Goal: Transaction & Acquisition: Purchase product/service

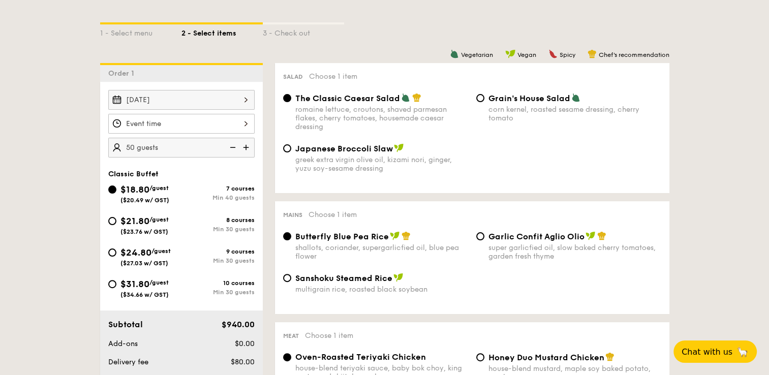
scroll to position [262, 0]
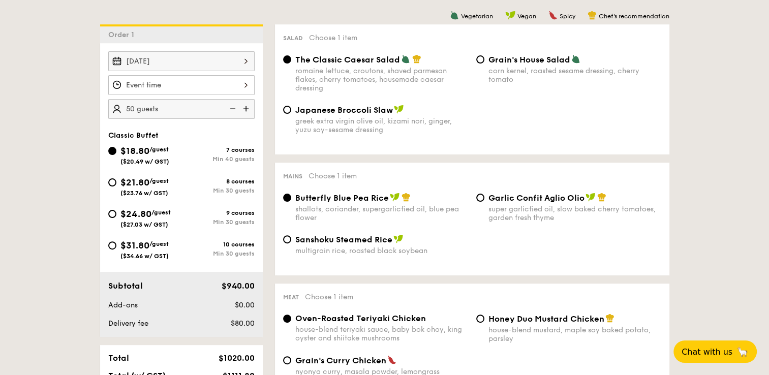
click at [237, 107] on img at bounding box center [231, 108] width 15 height 19
type input "40 guests"
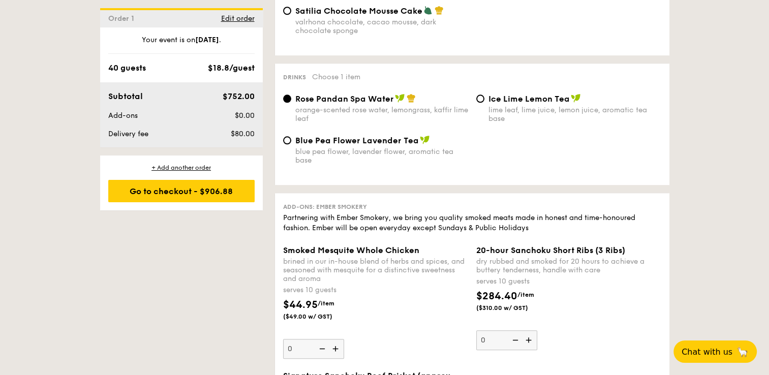
scroll to position [996, 0]
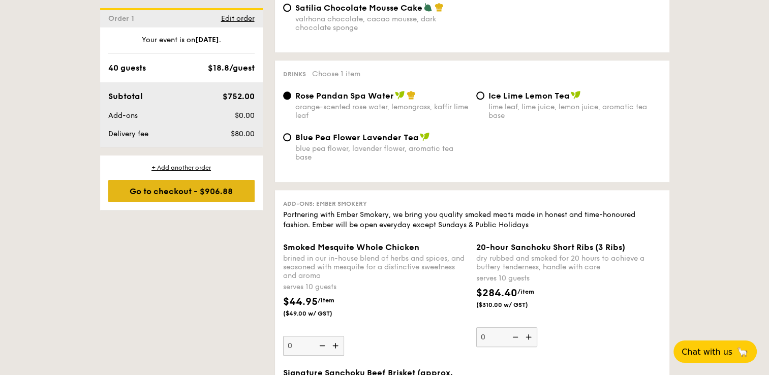
click at [167, 192] on div "Go to checkout - $906.88" at bounding box center [181, 191] width 146 height 22
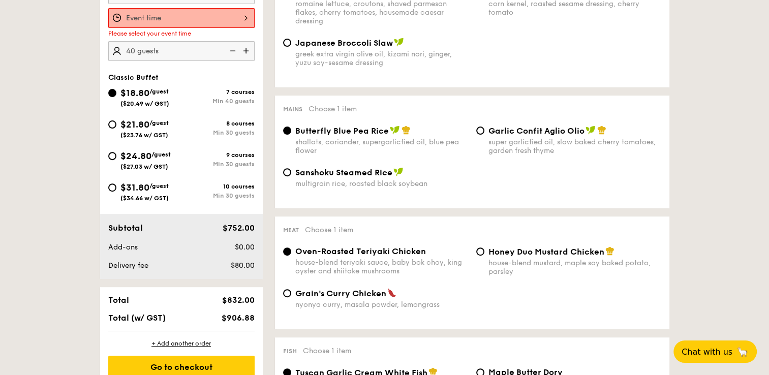
scroll to position [271, 0]
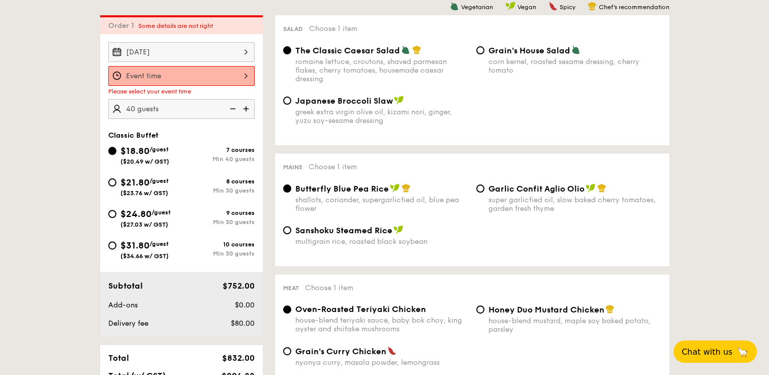
click at [242, 74] on div at bounding box center [181, 76] width 146 height 20
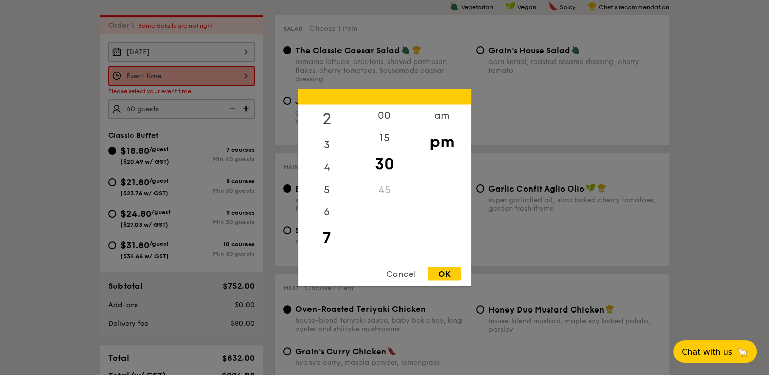
scroll to position [0, 0]
click at [324, 120] on div "12" at bounding box center [326, 119] width 57 height 29
click at [380, 116] on div "00" at bounding box center [384, 119] width 57 height 29
click at [329, 248] on div "11" at bounding box center [326, 248] width 57 height 22
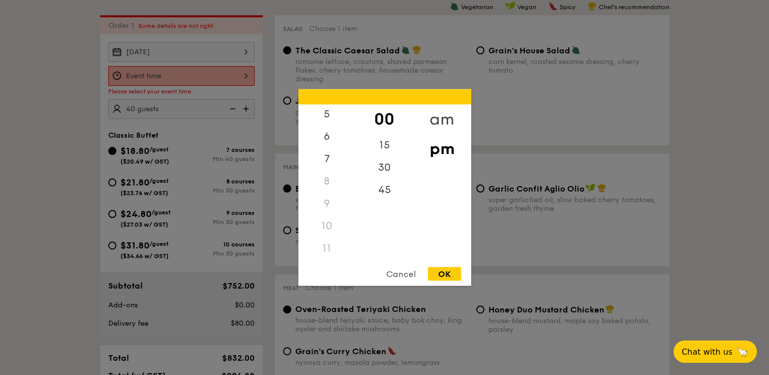
click at [444, 120] on div "am" at bounding box center [441, 119] width 57 height 29
click at [384, 168] on div "30" at bounding box center [384, 170] width 57 height 29
click at [436, 290] on div at bounding box center [384, 187] width 769 height 375
click at [238, 72] on div "12 1 2 3 4 5 6 7 8 9 10 11 00 15 30 45 am pm Cancel OK" at bounding box center [181, 76] width 146 height 20
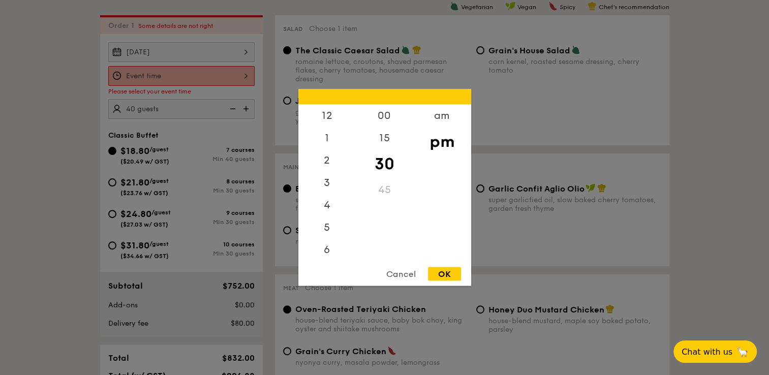
scroll to position [45, 0]
click at [441, 122] on div "am" at bounding box center [441, 119] width 57 height 29
click at [323, 254] on div "11" at bounding box center [326, 252] width 57 height 29
click at [442, 275] on div "OK" at bounding box center [444, 274] width 33 height 14
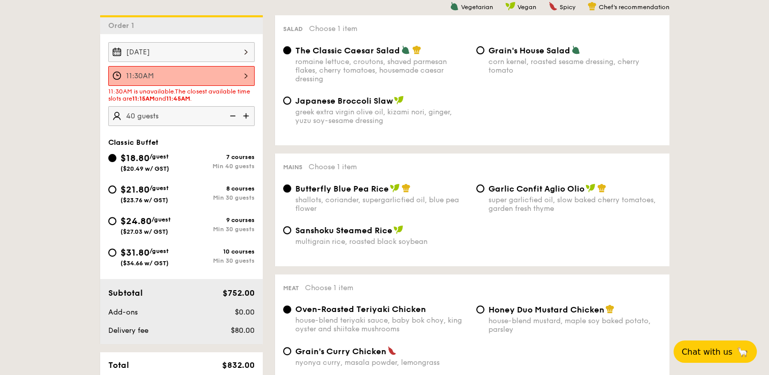
click at [244, 78] on div "11:30AM" at bounding box center [181, 76] width 146 height 20
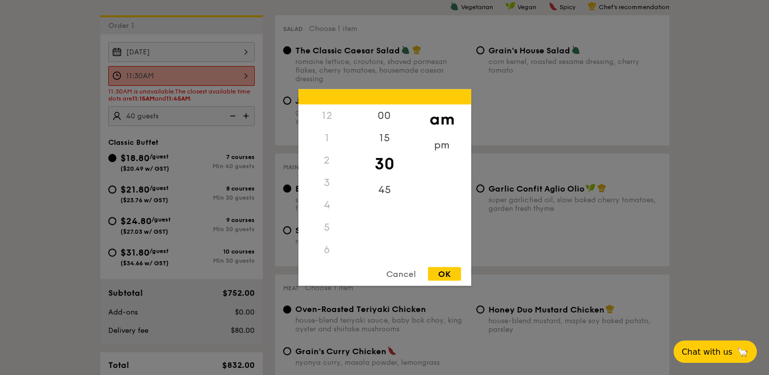
scroll to position [120, 0]
click at [244, 78] on div at bounding box center [384, 187] width 769 height 375
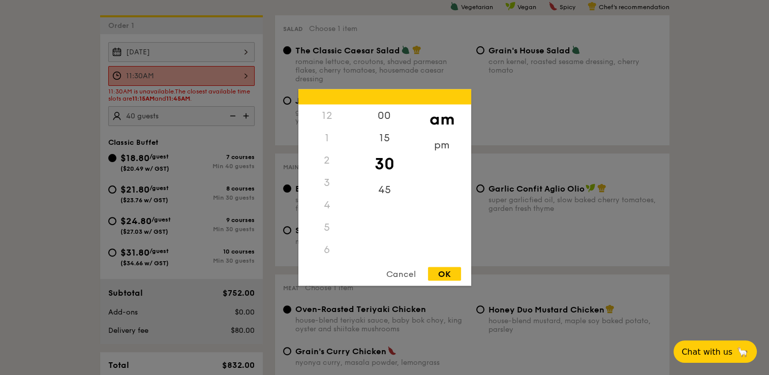
click at [248, 74] on div "11:30AM 12 1 2 3 4 5 6 7 8 9 10 11 00 15 30 45 am pm Cancel OK" at bounding box center [181, 76] width 146 height 20
click at [385, 184] on div "45" at bounding box center [384, 193] width 57 height 29
click at [454, 275] on div "OK" at bounding box center [444, 274] width 33 height 14
type input "11:45AM"
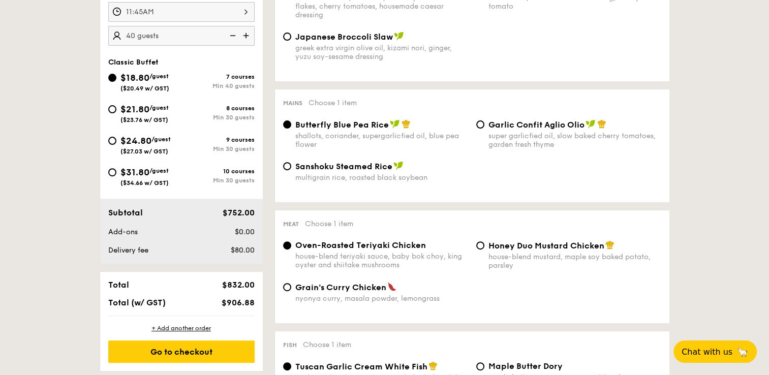
scroll to position [336, 0]
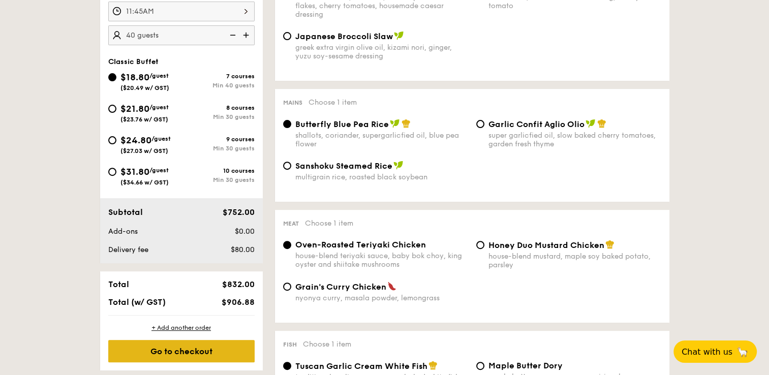
click at [214, 341] on div "Go to checkout" at bounding box center [181, 351] width 146 height 22
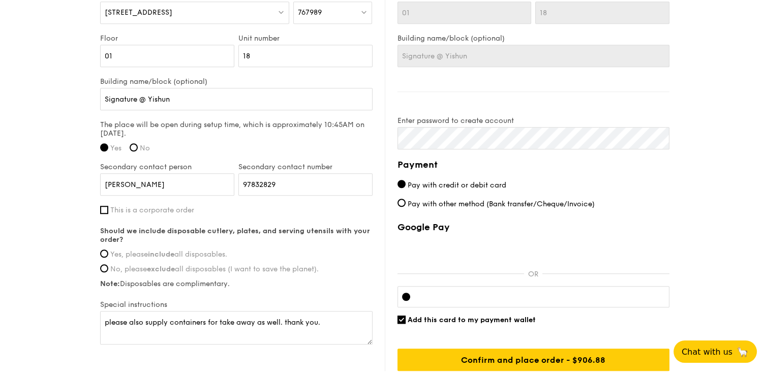
scroll to position [733, 0]
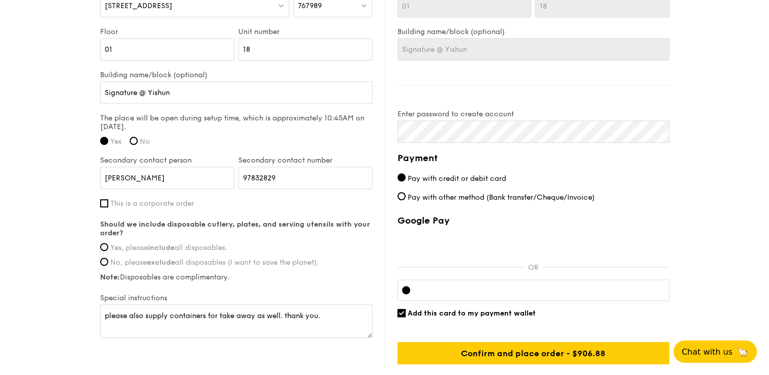
click at [254, 297] on label "Special instructions" at bounding box center [236, 298] width 272 height 9
click at [106, 243] on input "Yes, please include all disposables." at bounding box center [104, 247] width 8 height 8
radio input "true"
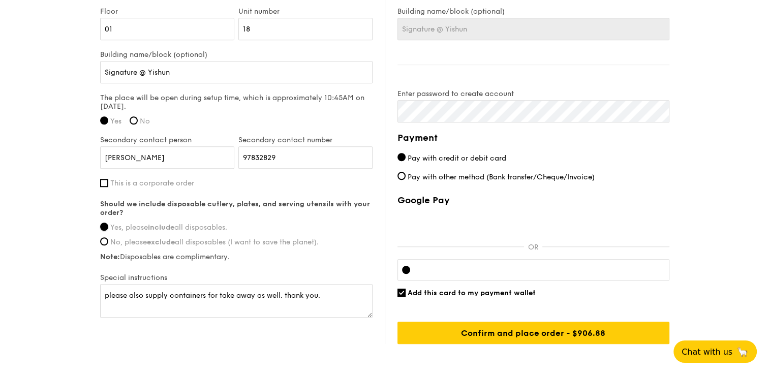
scroll to position [756, 0]
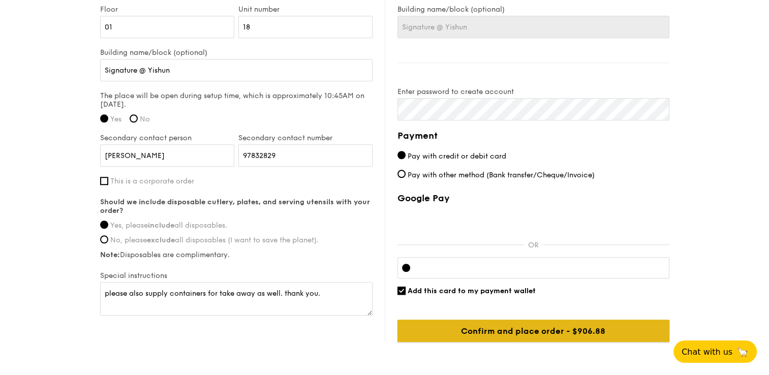
click at [522, 332] on input "Confirm and place order - $906.88" at bounding box center [533, 331] width 272 height 22
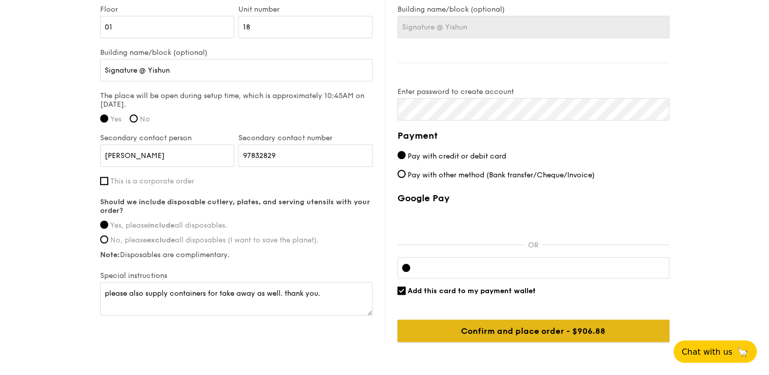
click at [553, 322] on input "Confirm and place order - $906.88" at bounding box center [533, 331] width 272 height 22
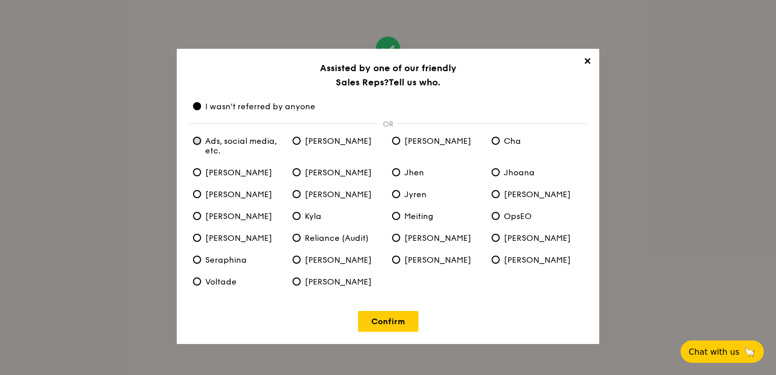
click at [199, 142] on etc\ "Ads, social media, etc." at bounding box center [197, 141] width 8 height 8
radio etc\ "true"
radio anyone "false"
click at [401, 322] on link "Confirm" at bounding box center [388, 321] width 60 height 21
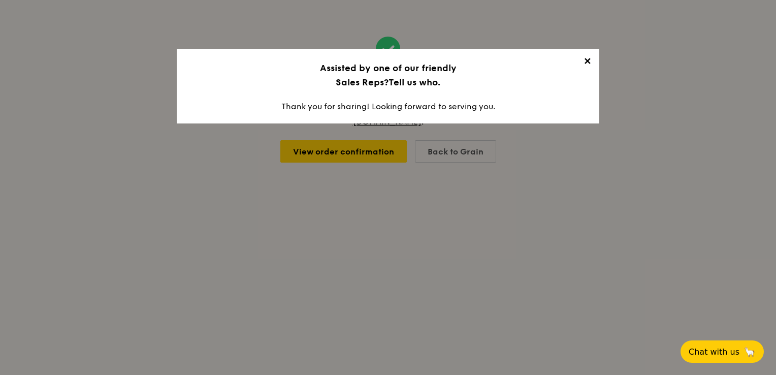
click at [588, 64] on span "✕" at bounding box center [587, 63] width 14 height 14
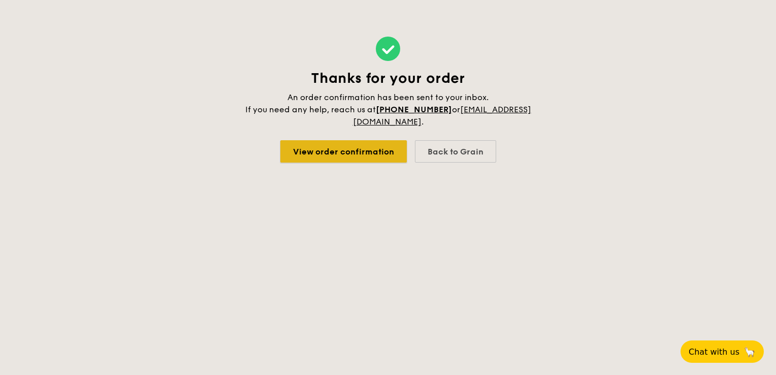
click at [317, 163] on link "View order confirmation" at bounding box center [343, 151] width 127 height 22
click at [450, 143] on div "Back to Grain" at bounding box center [455, 151] width 81 height 22
select select
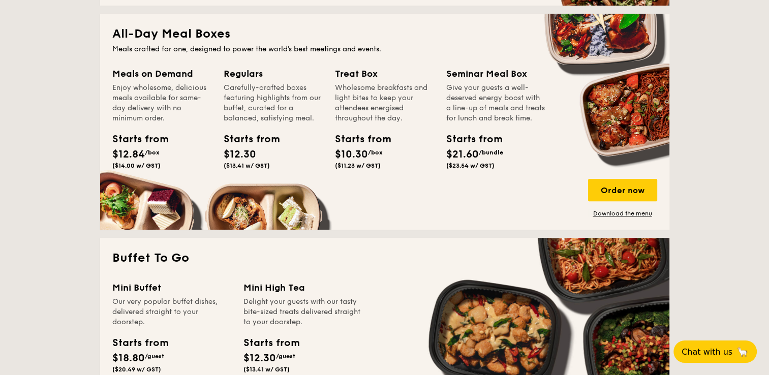
scroll to position [573, 0]
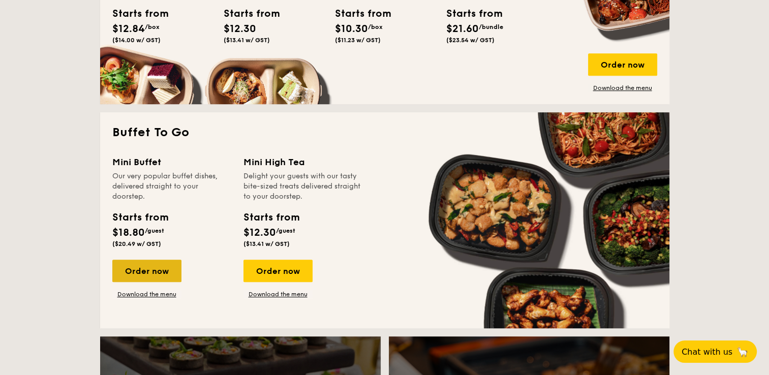
click at [157, 277] on div "Order now" at bounding box center [146, 271] width 69 height 22
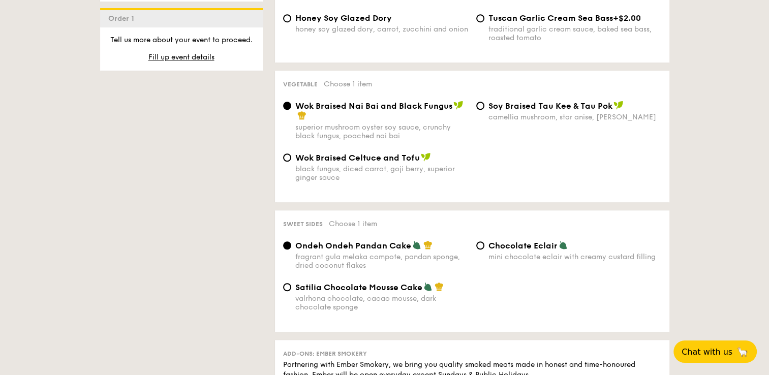
scroll to position [719, 0]
